Goal: Information Seeking & Learning: Learn about a topic

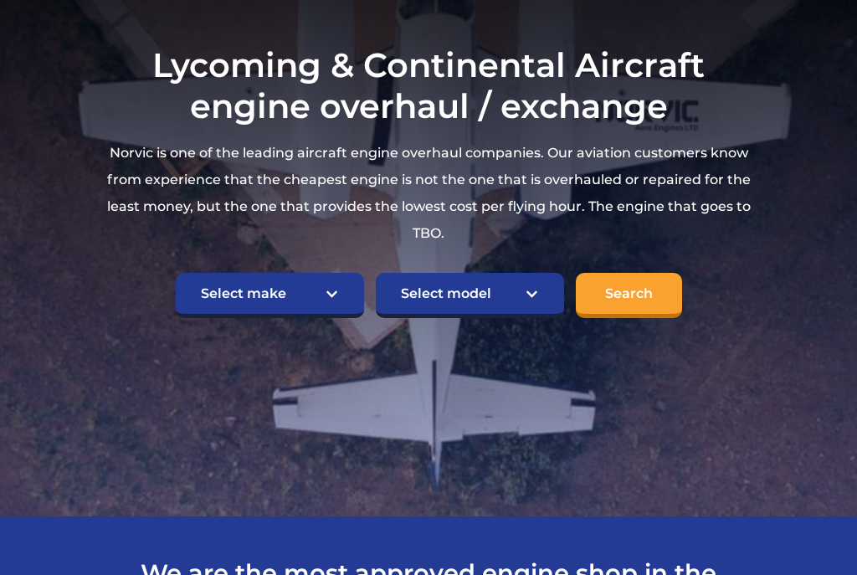
scroll to position [306, 0]
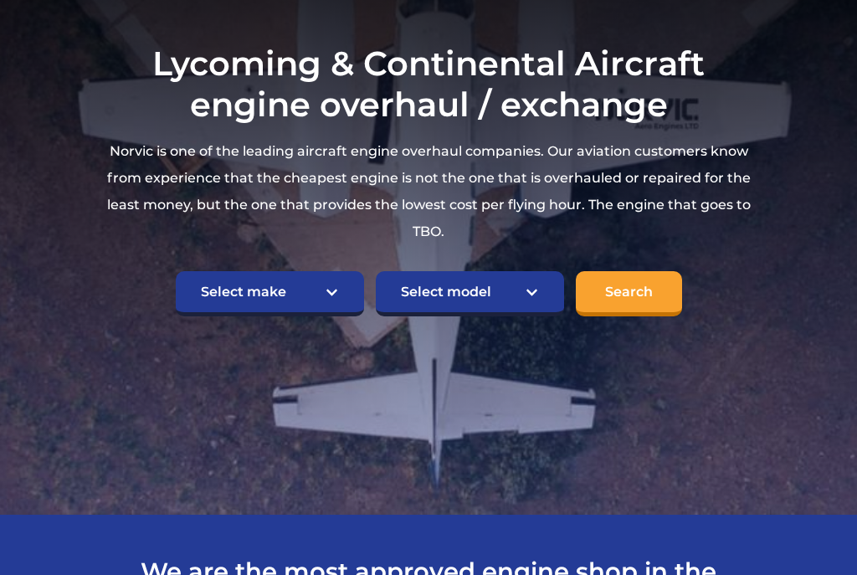
click at [301, 303] on select "Select make TCM Continental Lycoming" at bounding box center [270, 293] width 188 height 45
select select "Lycoming"
click at [517, 288] on select "Select model American Champion 7KCAB Bellanca Citabria IO-320-E2A Beech 23 Musk…" at bounding box center [470, 293] width 188 height 45
click at [646, 296] on input "Search" at bounding box center [629, 293] width 106 height 45
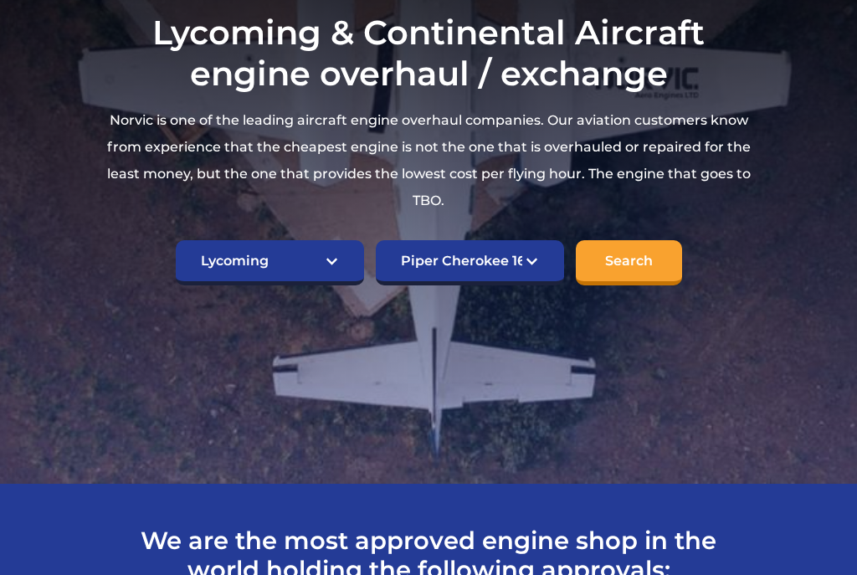
click at [510, 260] on select "Select model American Champion 7KCAB Bellanca Citabria IO-320-E2A Beech 23 Musk…" at bounding box center [470, 262] width 188 height 45
click at [646, 253] on input "Search" at bounding box center [629, 262] width 106 height 45
click at [510, 258] on select "Select model American Champion 7KCAB Bellanca Citabria IO-320-E2A Beech 23 Musk…" at bounding box center [470, 262] width 188 height 45
select select "641"
click at [651, 265] on input "Search" at bounding box center [629, 262] width 106 height 45
